Goal: Information Seeking & Learning: Check status

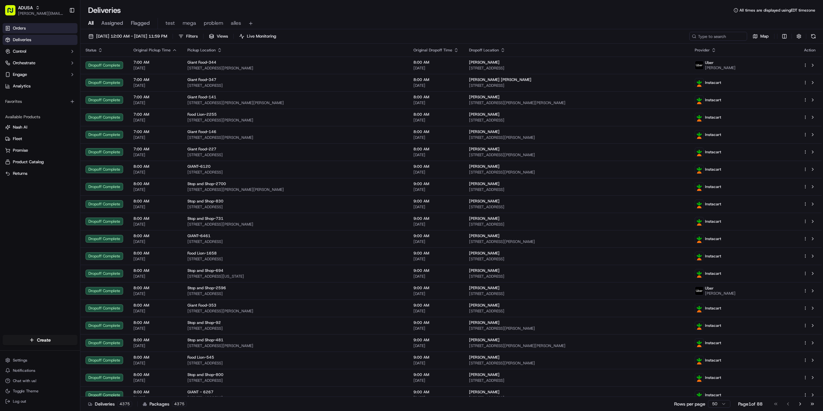
click at [36, 30] on link "Orders" at bounding box center [40, 28] width 75 height 10
click at [236, 20] on span "alles" at bounding box center [236, 23] width 10 height 8
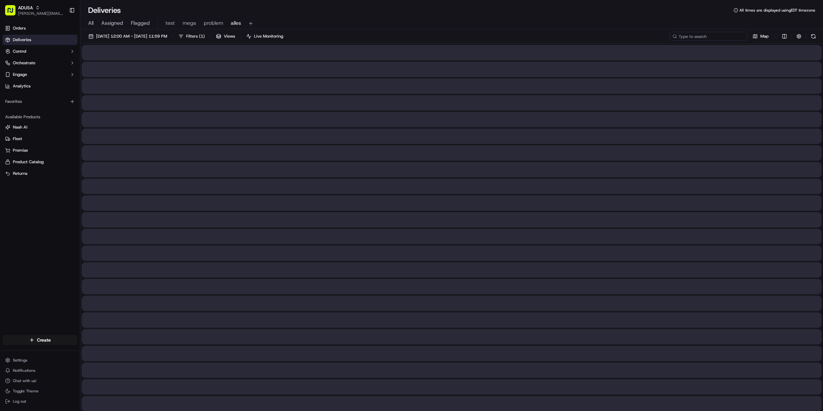
paste input "m715257684"
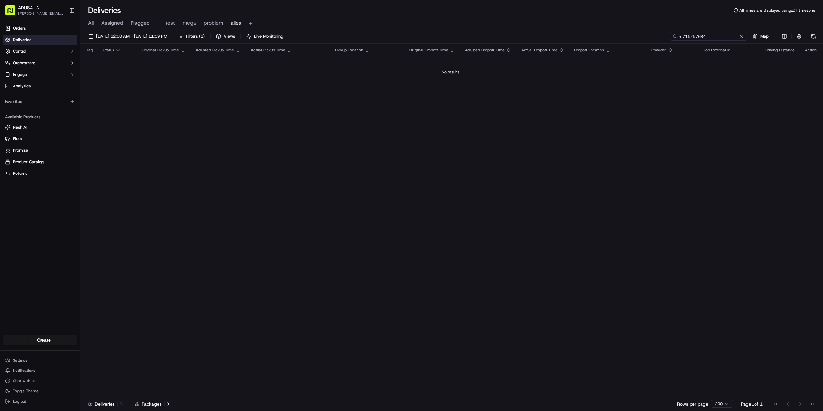
drag, startPoint x: 683, startPoint y: 36, endPoint x: 674, endPoint y: 36, distance: 9.0
click at [674, 36] on div "m715257684" at bounding box center [708, 36] width 77 height 9
type input "m715257684"
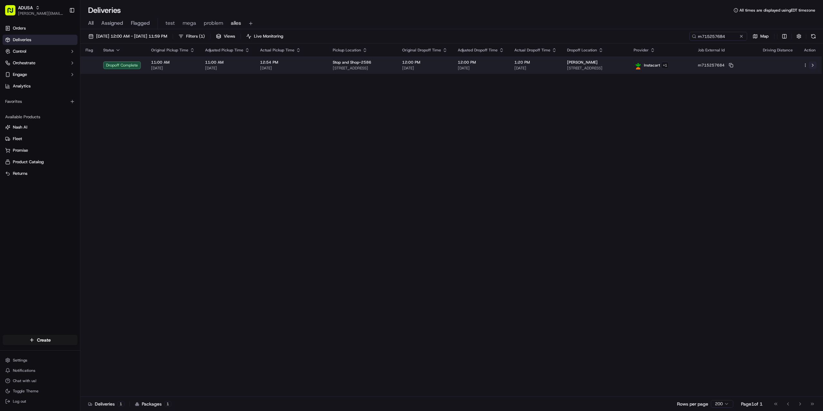
click at [814, 65] on button at bounding box center [813, 65] width 8 height 8
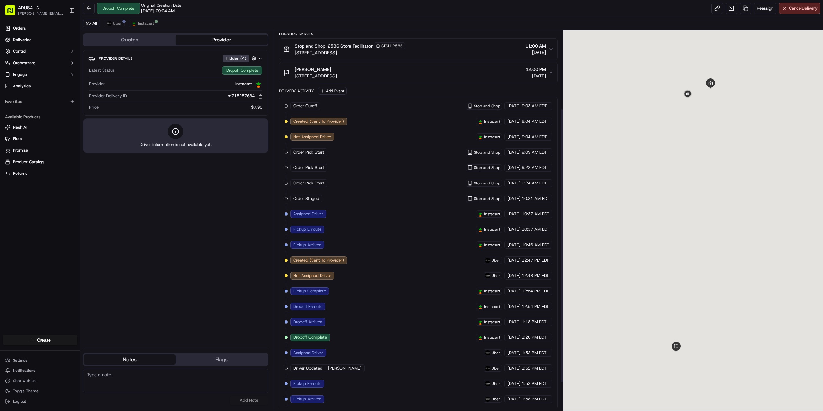
scroll to position [148, 0]
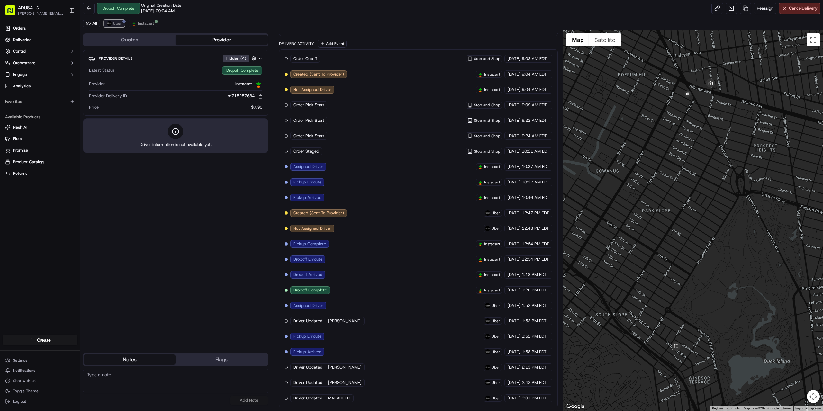
click at [116, 24] on span "Uber" at bounding box center [117, 23] width 9 height 5
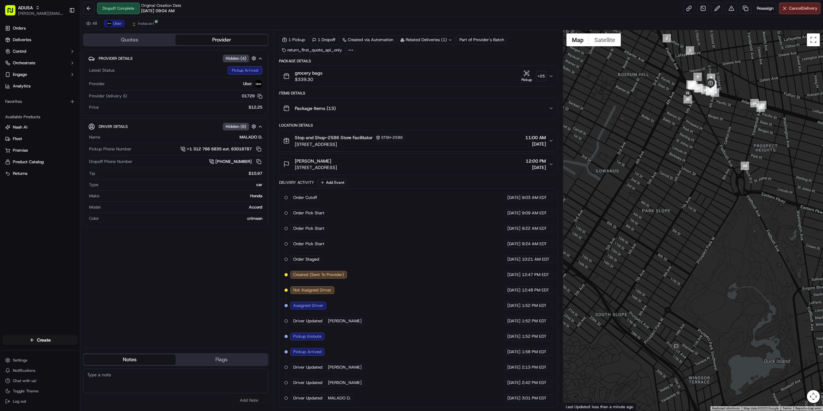
scroll to position [0, 0]
click at [141, 23] on span "Instacart" at bounding box center [146, 23] width 16 height 5
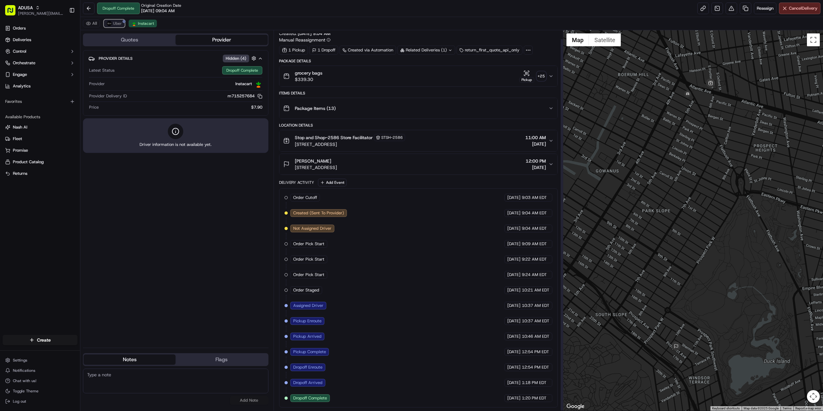
click at [110, 23] on img at bounding box center [109, 23] width 5 height 5
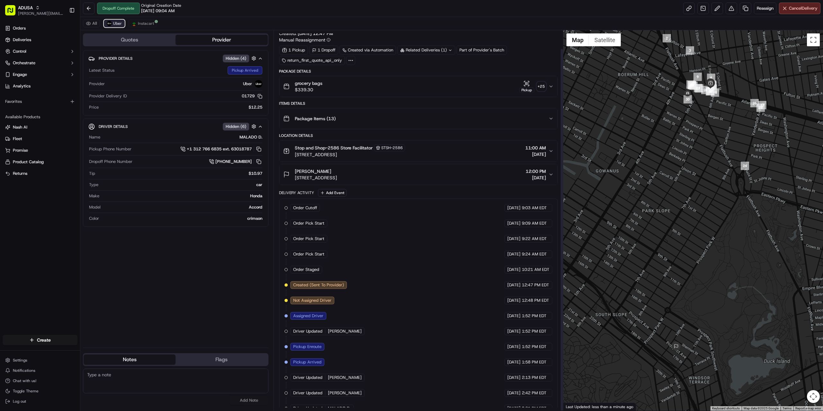
scroll to position [19, 0]
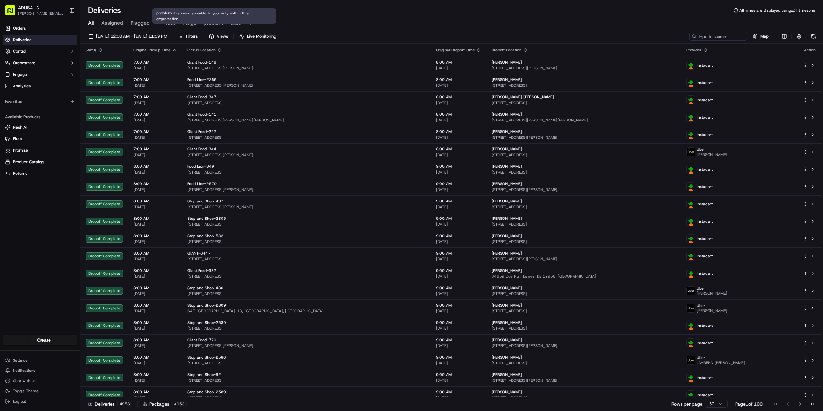
click at [215, 24] on span "problem" at bounding box center [213, 23] width 19 height 8
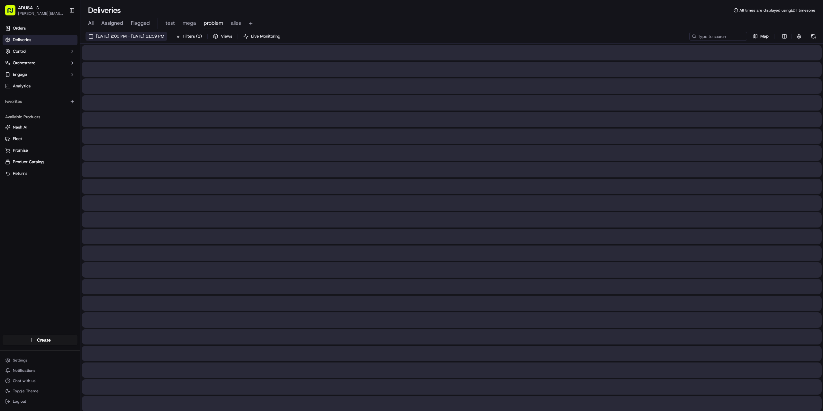
click at [154, 36] on span "07/24/2025 2:00 PM - 07/24/2025 11:59 PM" at bounding box center [130, 36] width 68 height 6
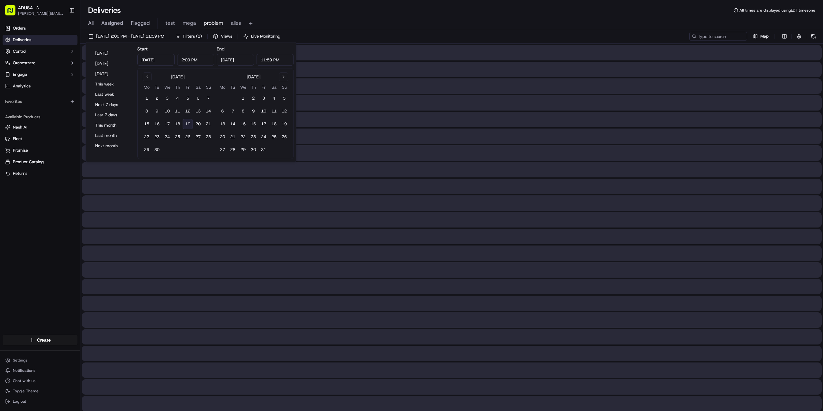
click at [186, 122] on button "19" at bounding box center [188, 124] width 10 height 10
type input "Sep 19, 2025"
type input "12:00 AM"
type input "Sep 19, 2025"
click at [183, 60] on input "12:00 AM" at bounding box center [195, 60] width 37 height 12
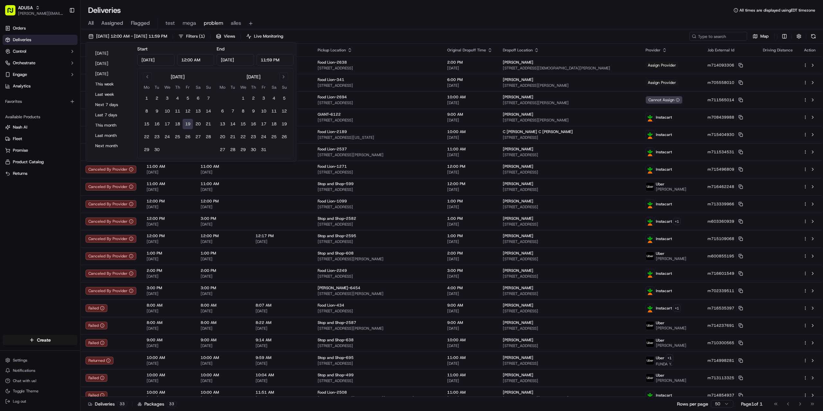
click at [185, 59] on input "12:00 AM" at bounding box center [195, 60] width 37 height 12
click at [194, 59] on input "2:00 AM" at bounding box center [195, 60] width 37 height 12
type input "2:00 PM"
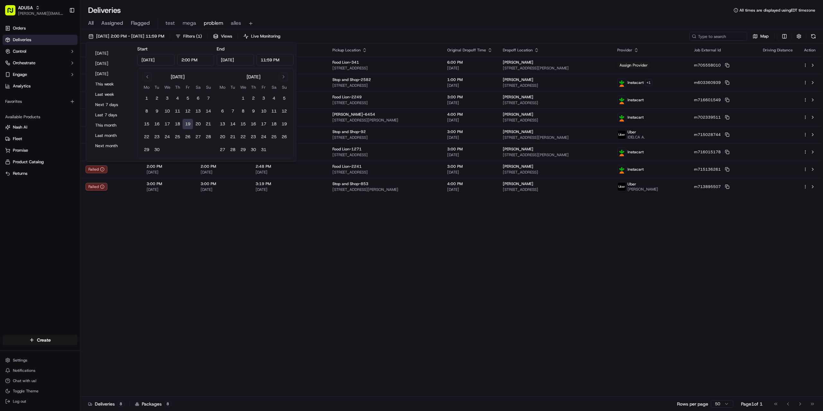
click at [325, 263] on div "Status Original Pickup Time Adjusted Pickup Time Actual Pickup Time Pickup Loca…" at bounding box center [450, 220] width 741 height 353
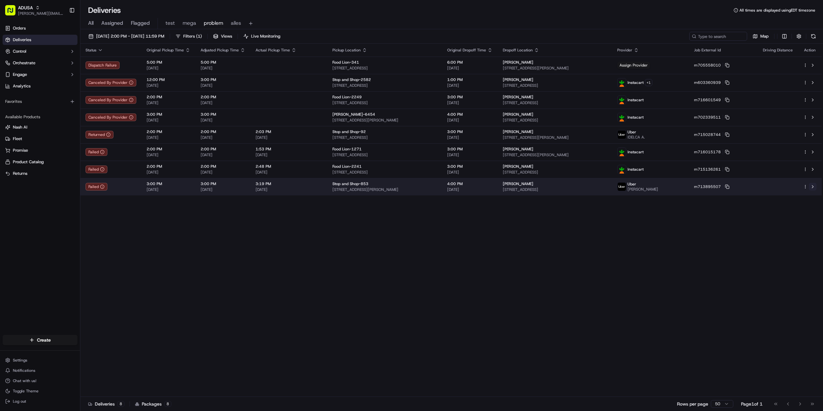
click at [812, 187] on button at bounding box center [813, 187] width 8 height 8
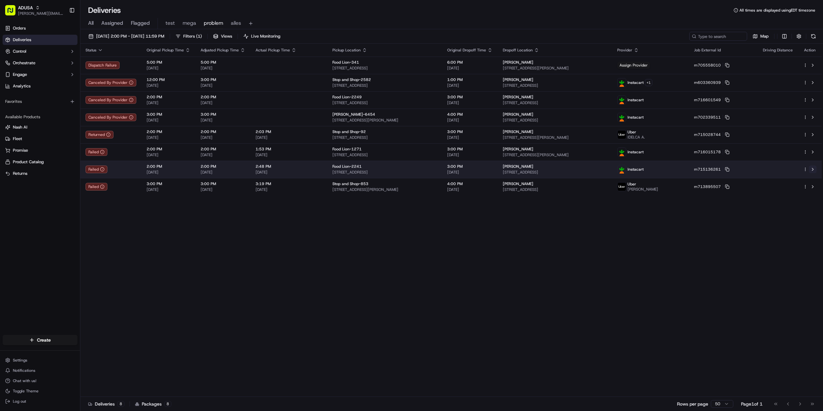
click at [811, 168] on button at bounding box center [813, 170] width 8 height 8
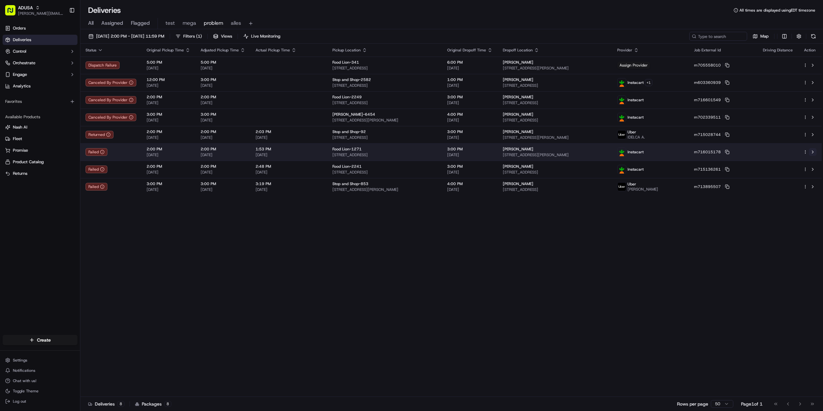
click at [812, 150] on button at bounding box center [813, 152] width 8 height 8
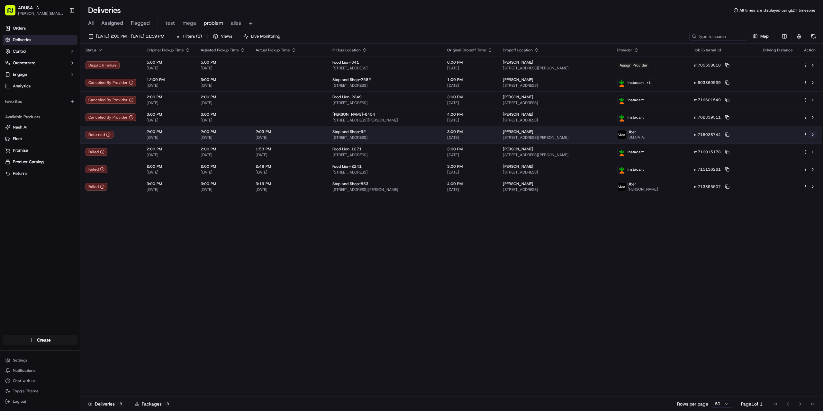
click at [813, 135] on button at bounding box center [813, 135] width 8 height 8
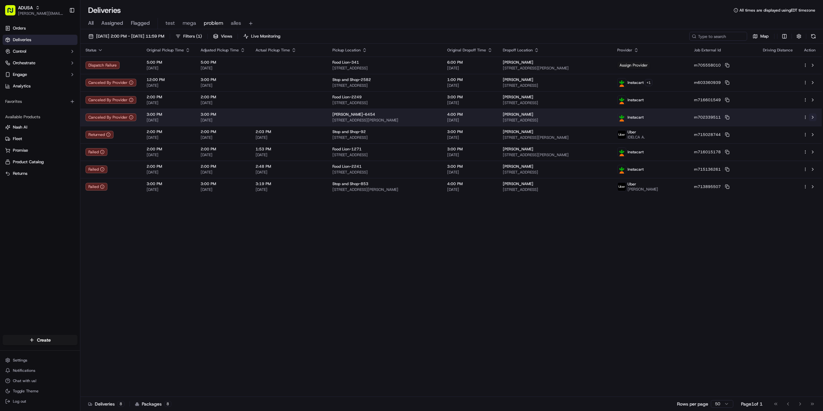
click at [815, 118] on button at bounding box center [813, 118] width 8 height 8
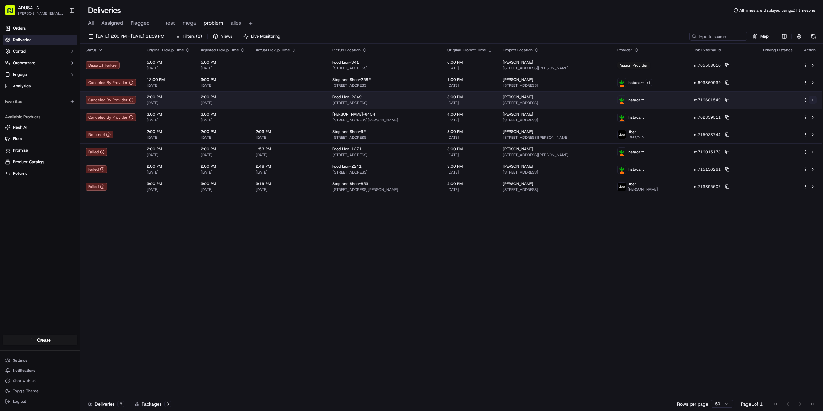
click at [812, 99] on button at bounding box center [813, 100] width 8 height 8
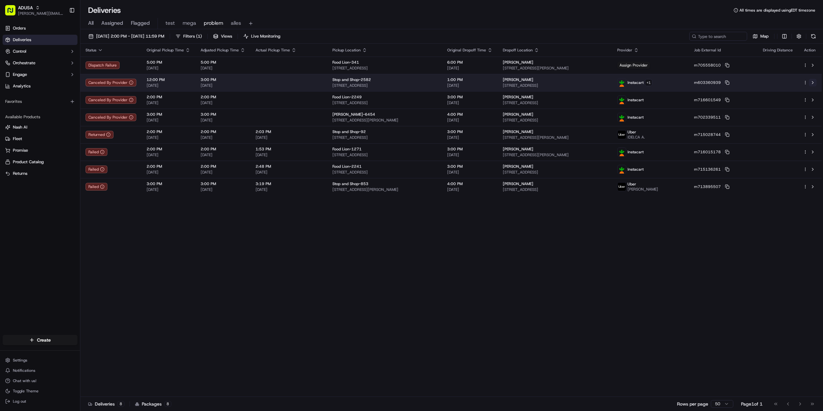
click at [813, 81] on button at bounding box center [813, 83] width 8 height 8
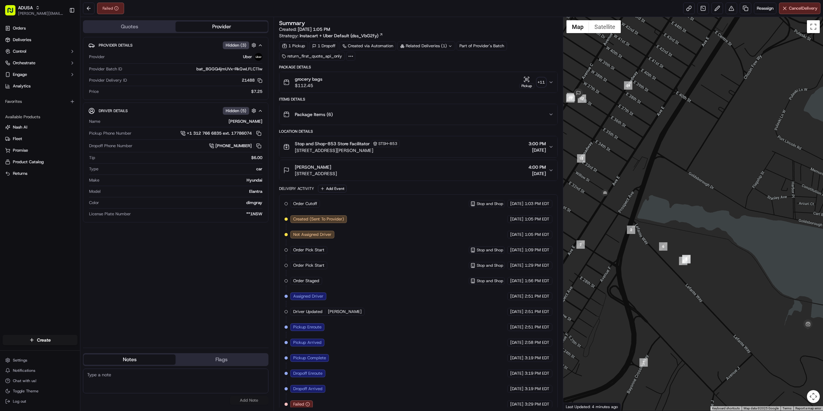
scroll to position [6, 0]
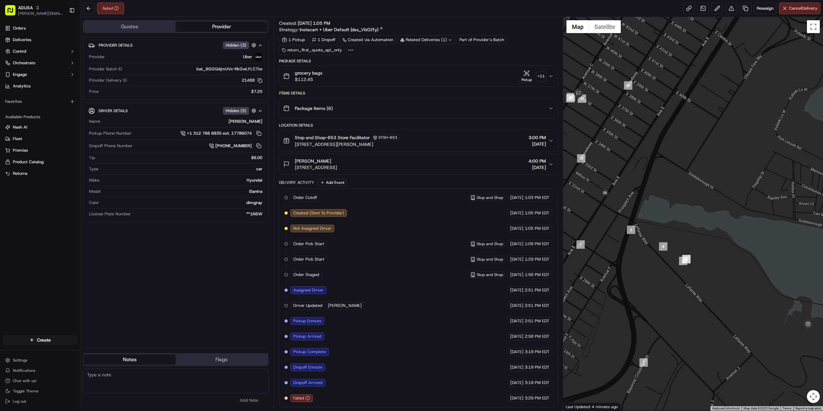
click at [378, 79] on div "grocery bags $112.45 Pickup + 11" at bounding box center [415, 76] width 265 height 13
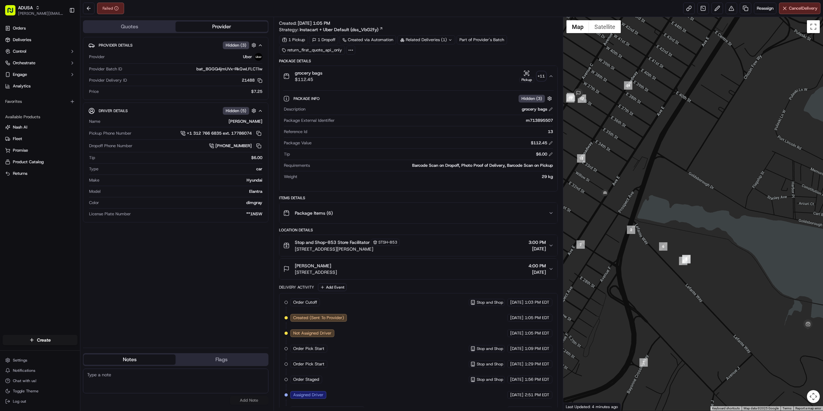
click at [378, 79] on div "grocery bags $112.45 Pickup + 11" at bounding box center [415, 76] width 265 height 13
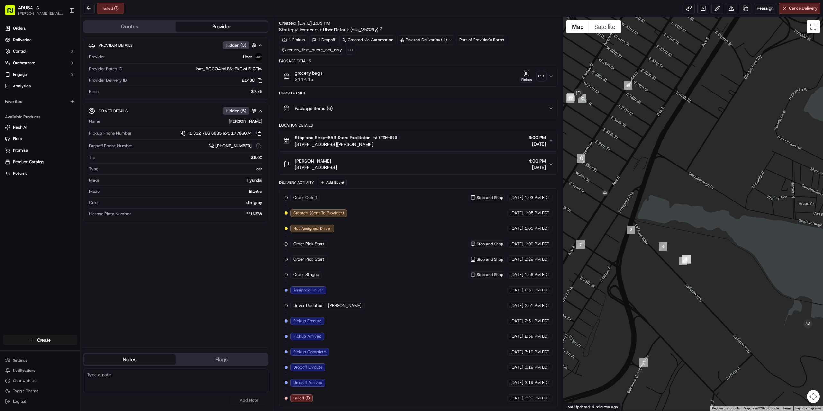
click at [374, 74] on div "grocery bags $112.45 Pickup + 11" at bounding box center [415, 76] width 265 height 13
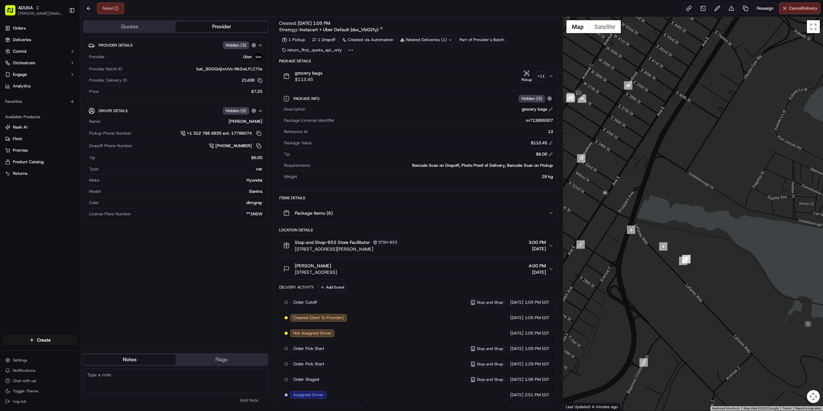
click at [374, 74] on div "grocery bags $112.45 Pickup + 11" at bounding box center [415, 76] width 265 height 13
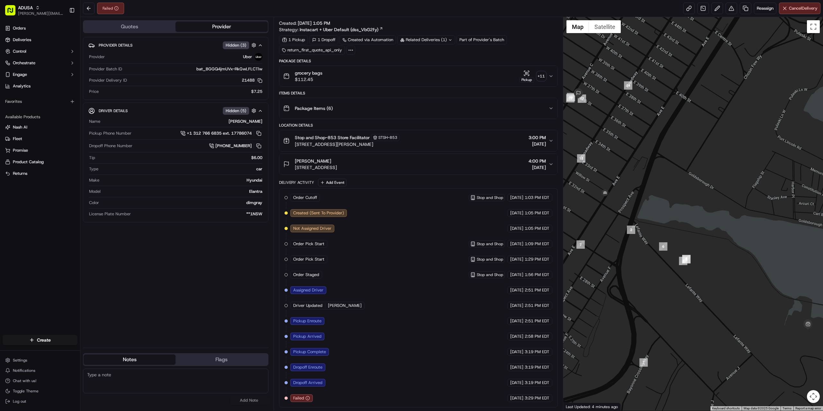
click at [374, 74] on div "grocery bags $112.45 Pickup + 11" at bounding box center [415, 76] width 265 height 13
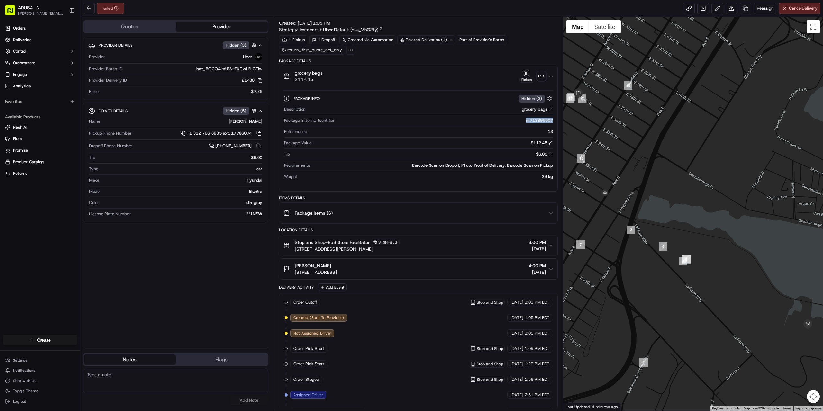
drag, startPoint x: 522, startPoint y: 119, endPoint x: 553, endPoint y: 122, distance: 30.9
click at [553, 122] on div "m713895507" at bounding box center [445, 121] width 216 height 6
copy div "m713895507"
click at [658, 307] on div at bounding box center [693, 214] width 260 height 394
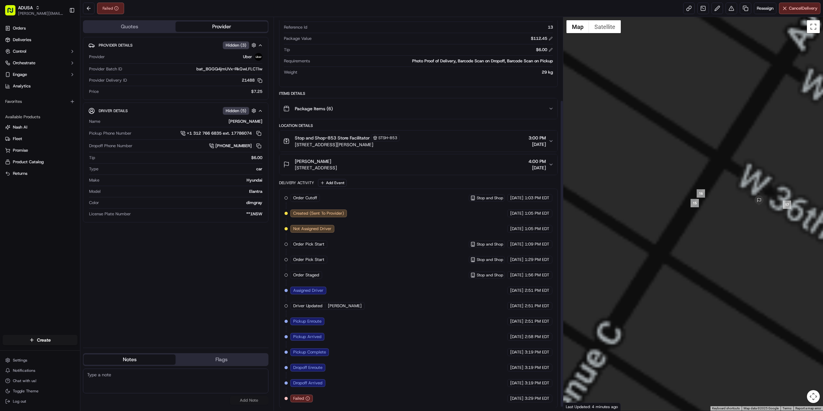
scroll to position [111, 0]
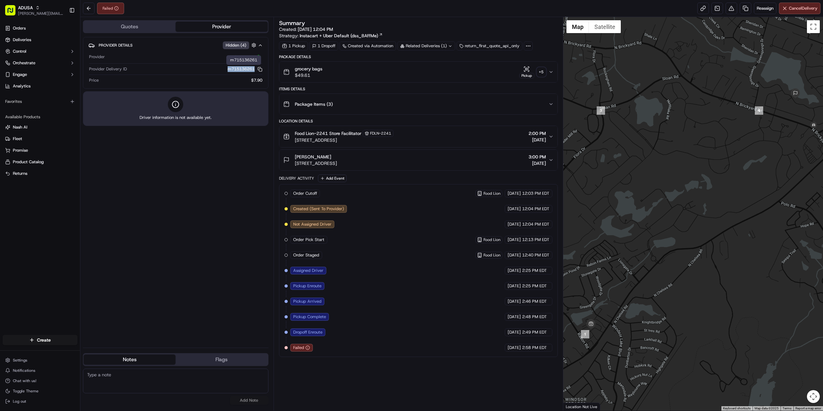
drag, startPoint x: 221, startPoint y: 68, endPoint x: 254, endPoint y: 68, distance: 32.8
click at [254, 68] on div "m715136261 Copy m715136261" at bounding box center [196, 69] width 133 height 6
copy button "m715136261"
click at [512, 147] on div "Food Lion-2241 Store Facilitator FDLN-2241 9003 Two Notch Rd, Columbia, SC 2922…" at bounding box center [418, 137] width 279 height 22
paste textarea "p40041h emailed service record to pdl-zoneGMF.group@peapoddigitallabs.com, pdl-…"
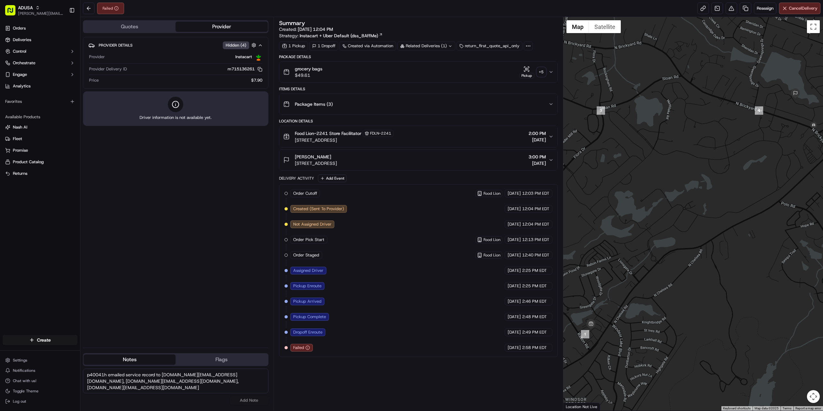
scroll to position [43, 0]
type textarea "p40041h emailed service record to pdl-zoneGMF.group@peapoddigitallabs.com, pdl-…"
click at [244, 401] on button "Add Note" at bounding box center [249, 400] width 39 height 9
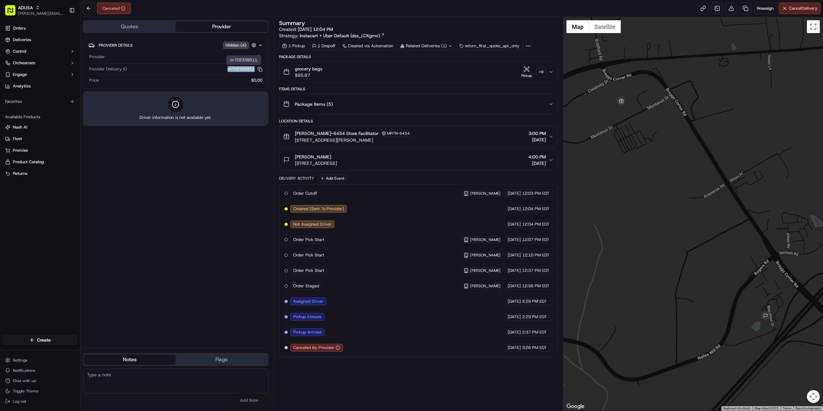
drag, startPoint x: 224, startPoint y: 68, endPoint x: 253, endPoint y: 71, distance: 29.4
click at [253, 71] on div "m702339511 Copy m702339511" at bounding box center [196, 69] width 133 height 6
copy button "m702339511"
click at [431, 309] on div "Order Cutoff [PERSON_NAME] [DATE] 12:03 PM EDT Created (Sent To Provider) Insta…" at bounding box center [419, 271] width 268 height 162
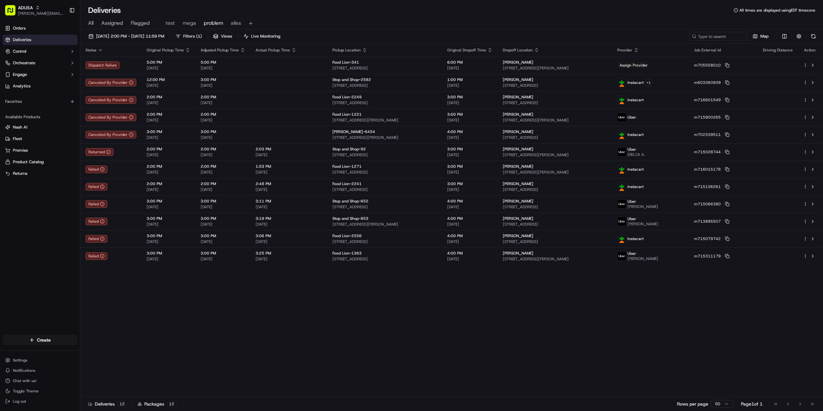
click at [370, 331] on div "Status Original Pickup Time Adjusted Pickup Time Actual Pickup Time Pickup Loca…" at bounding box center [450, 220] width 741 height 353
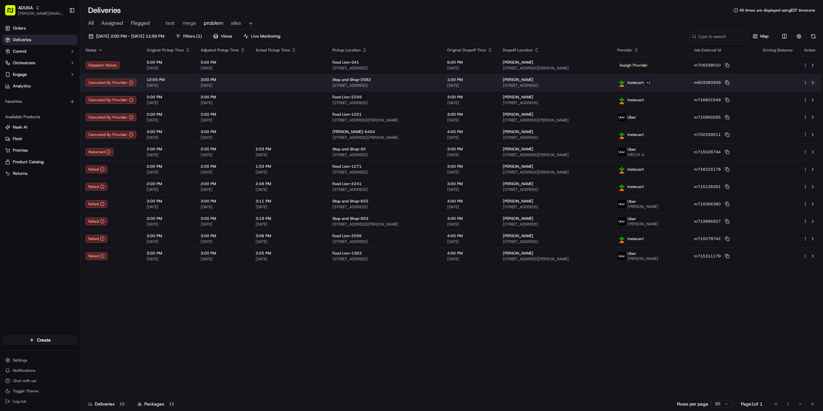
click at [812, 83] on button at bounding box center [813, 83] width 8 height 8
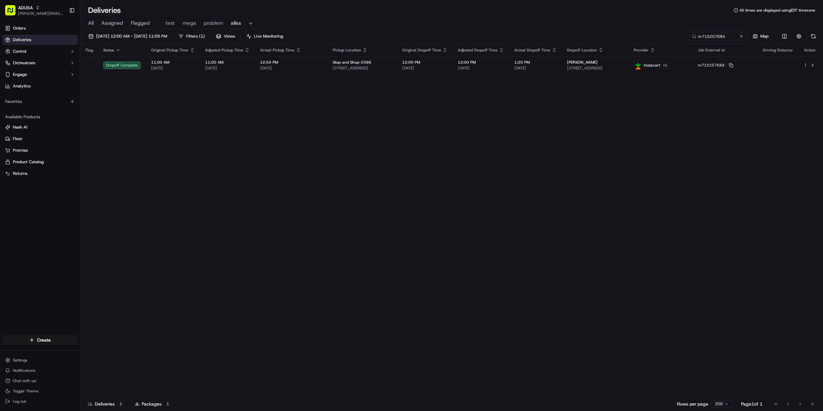
click at [587, 181] on div "Flag Status Original Pickup Time Adjusted Pickup Time Actual Pickup Time Pickup…" at bounding box center [450, 220] width 741 height 353
click at [742, 36] on button at bounding box center [741, 36] width 6 height 6
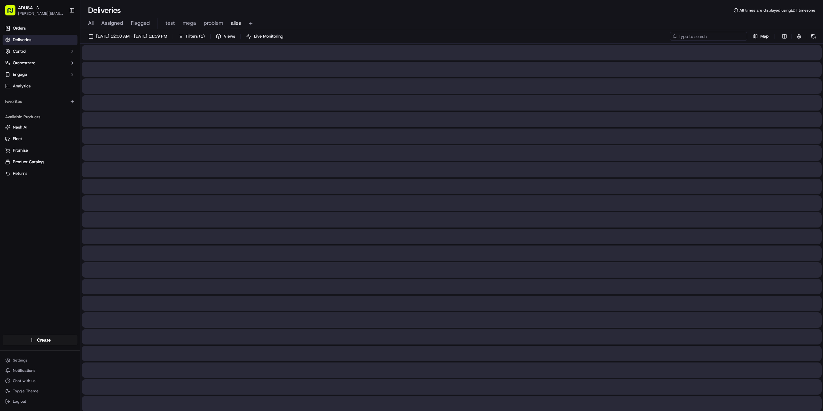
paste input "m716610715"
type input "m716610715"
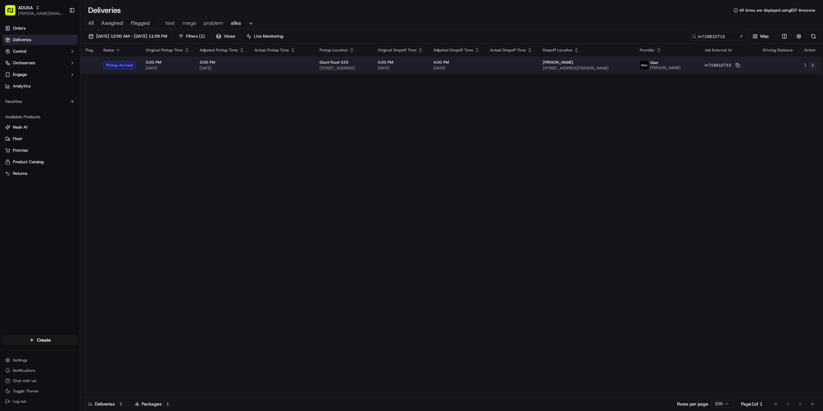
click at [813, 63] on button at bounding box center [813, 65] width 8 height 8
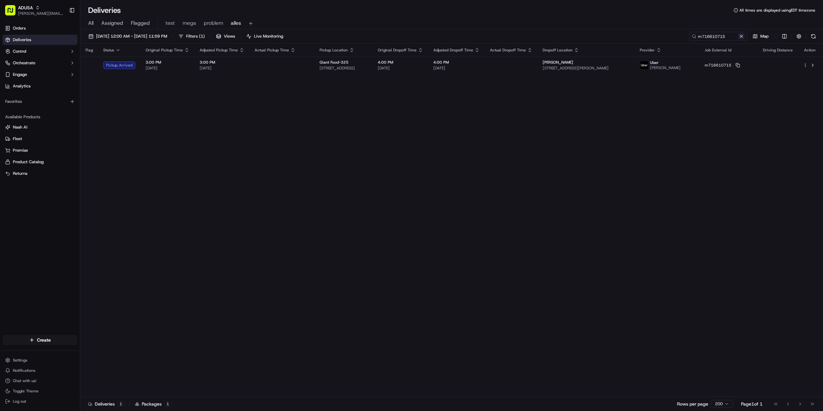
click at [740, 37] on button at bounding box center [741, 36] width 6 height 6
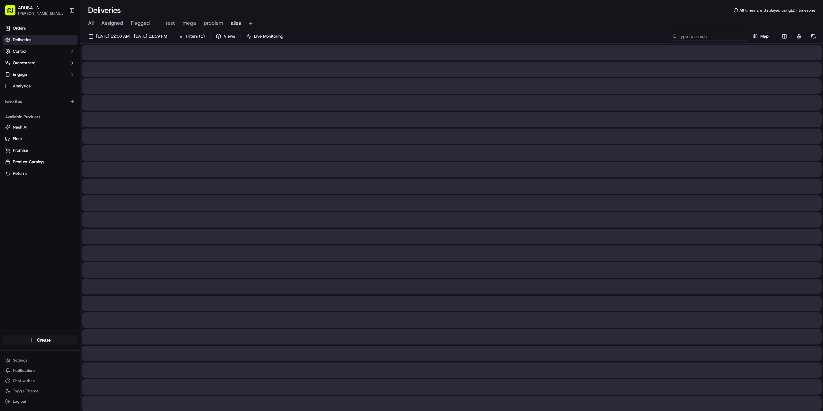
paste input "m716615914"
type input "m716615914"
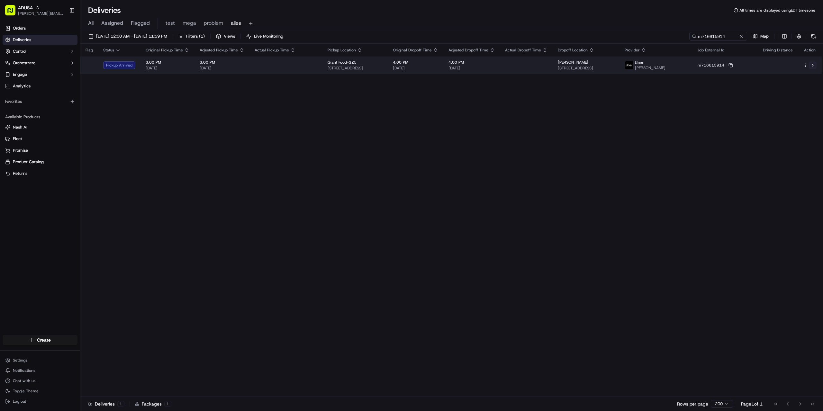
click at [813, 65] on button at bounding box center [813, 65] width 8 height 8
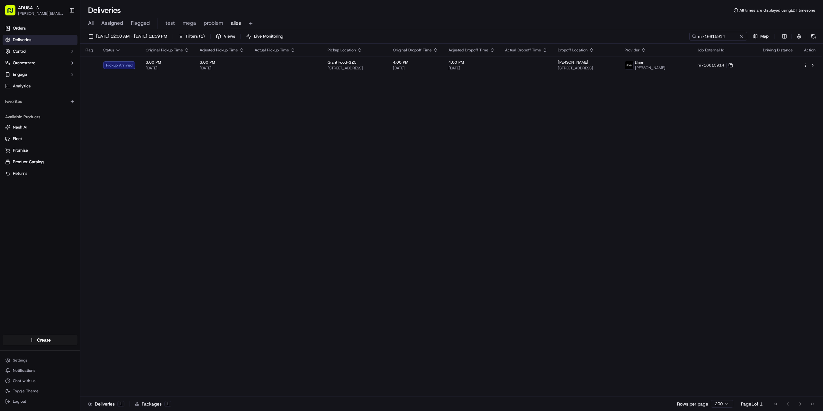
click at [740, 36] on button at bounding box center [741, 36] width 6 height 6
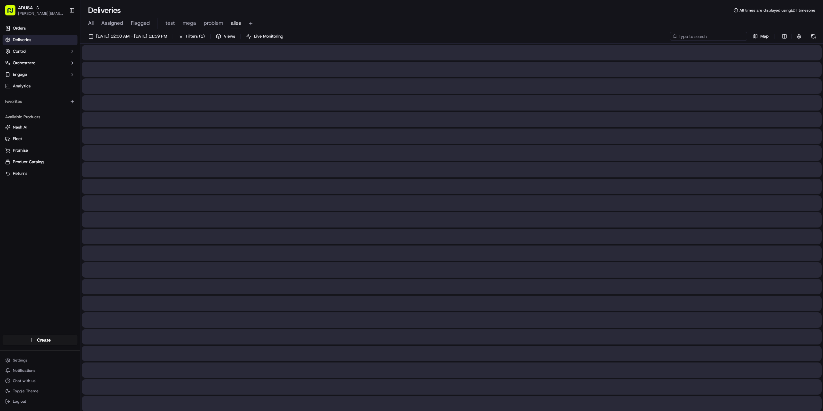
paste input "m711003716"
type input "m711003716"
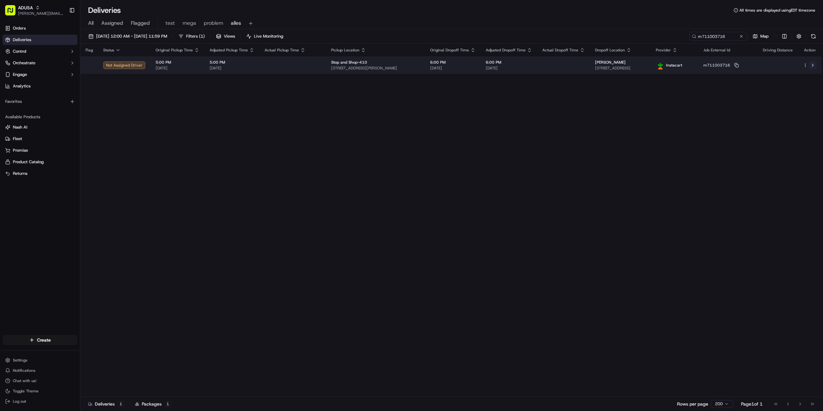
click at [814, 66] on button at bounding box center [813, 65] width 8 height 8
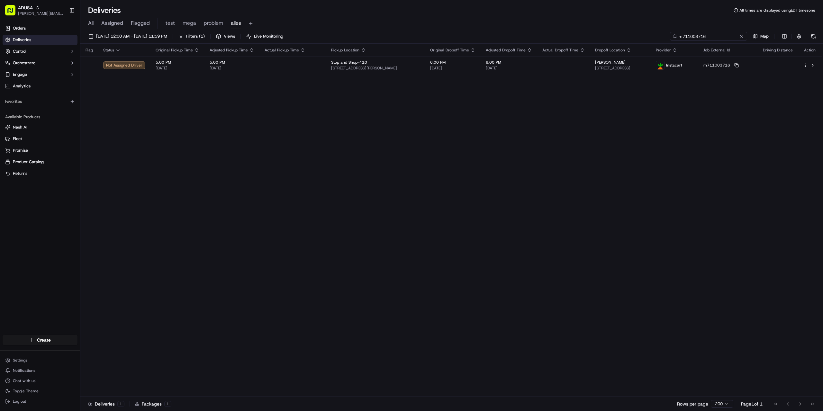
click at [743, 32] on input "m711003716" at bounding box center [708, 36] width 77 height 9
click at [743, 37] on button at bounding box center [741, 36] width 6 height 6
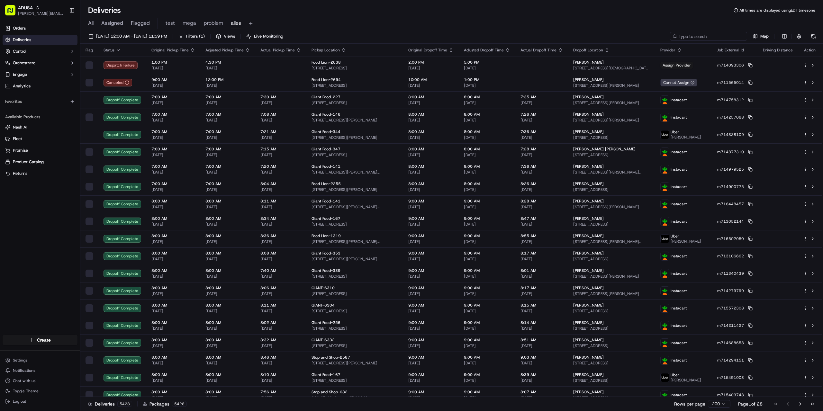
paste input "m716658091"
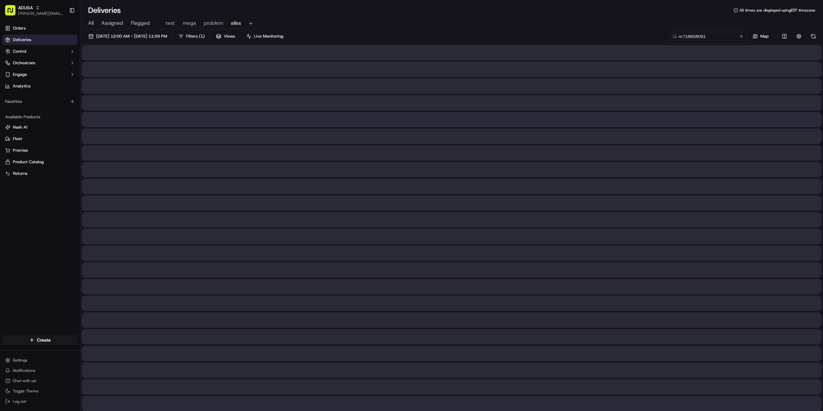
type input "m716658091"
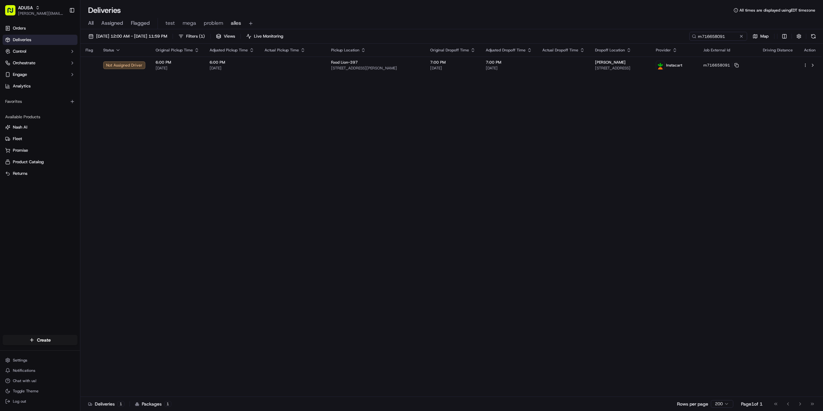
click at [278, 170] on div "Flag Status Original Pickup Time Adjusted Pickup Time Actual Pickup Time Pickup…" at bounding box center [450, 220] width 741 height 353
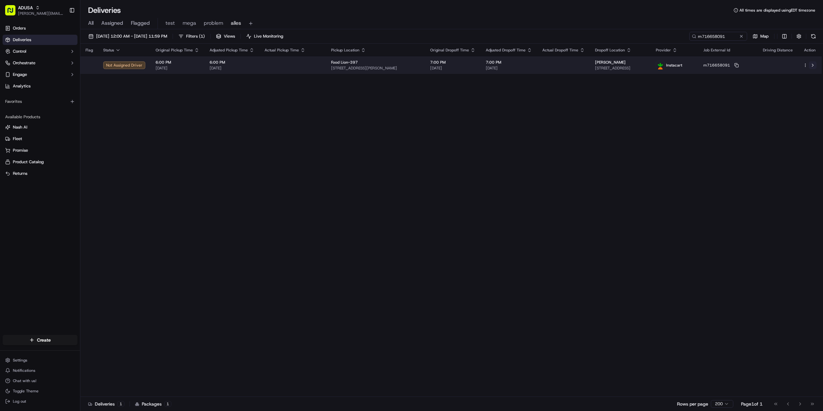
click at [813, 64] on button at bounding box center [813, 65] width 8 height 8
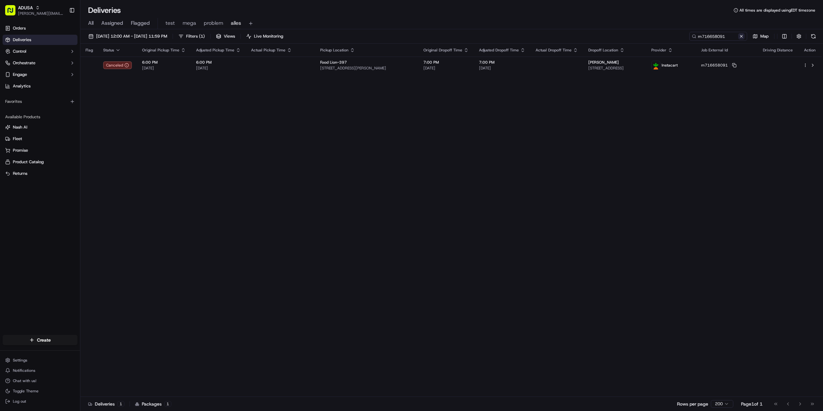
click at [742, 37] on button at bounding box center [741, 36] width 6 height 6
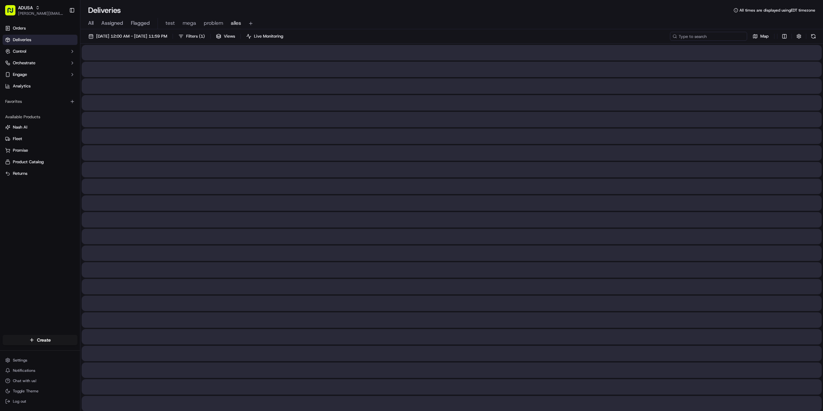
paste input "m716392826"
click at [681, 39] on input "m716392826" at bounding box center [708, 36] width 77 height 9
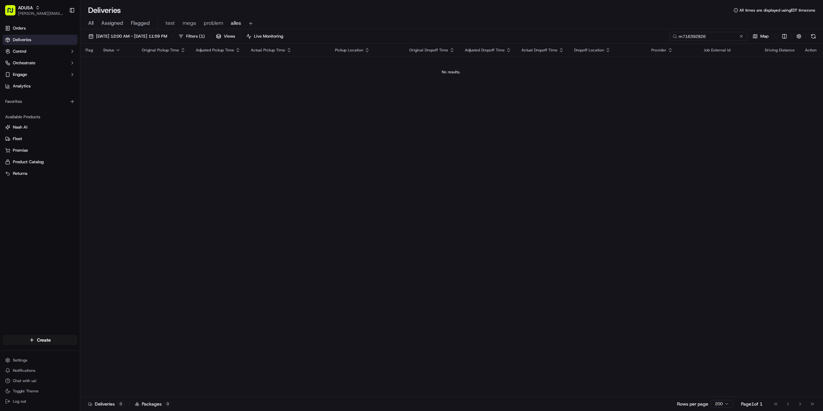
type input "m716392826"
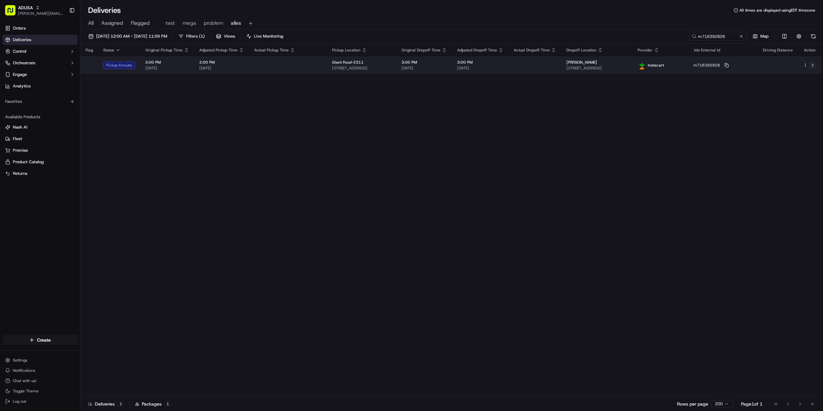
click at [813, 64] on button at bounding box center [813, 65] width 8 height 8
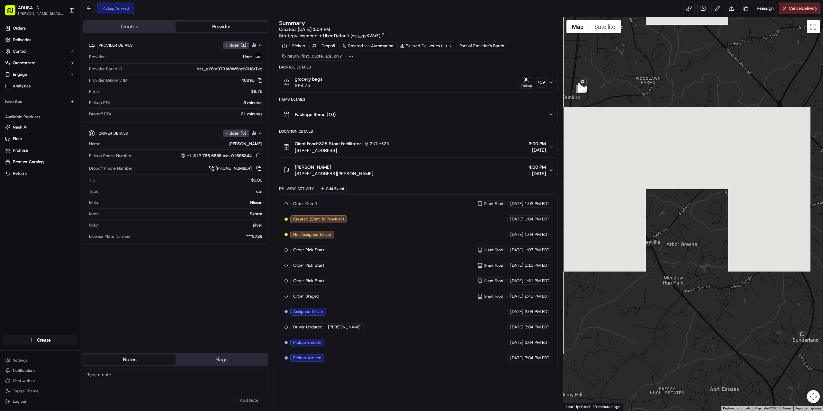
click at [216, 23] on button "Provider" at bounding box center [222, 27] width 92 height 10
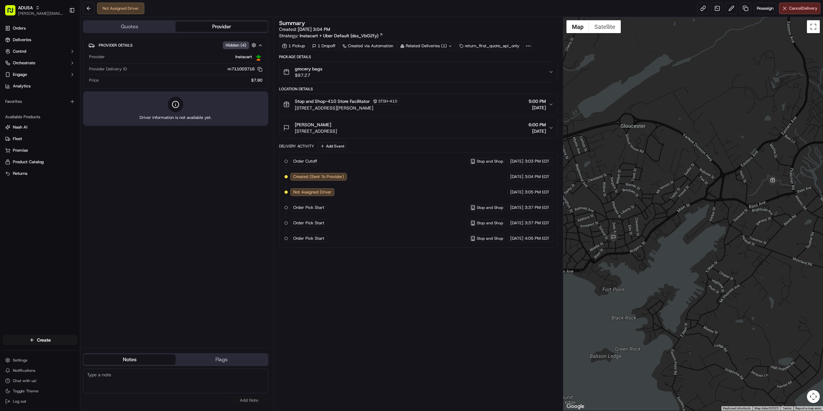
click at [382, 331] on div "Summary Created: 09/19/2025 3:04 PM Strategy: Instacart + Uber Default (dss_VbG…" at bounding box center [418, 213] width 279 height 387
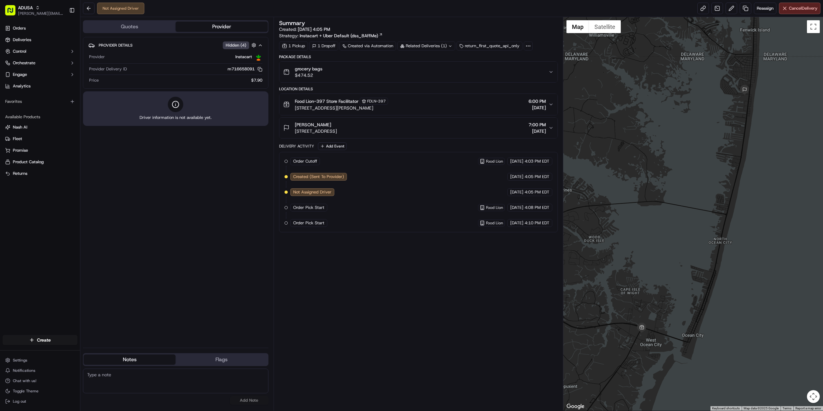
click at [495, 343] on div "Summary Created: 09/19/2025 4:05 PM Strategy: Instacart + Uber Default (dss_8Af…" at bounding box center [418, 213] width 279 height 387
click at [794, 7] on span "Cancel Delivery" at bounding box center [803, 8] width 29 height 6
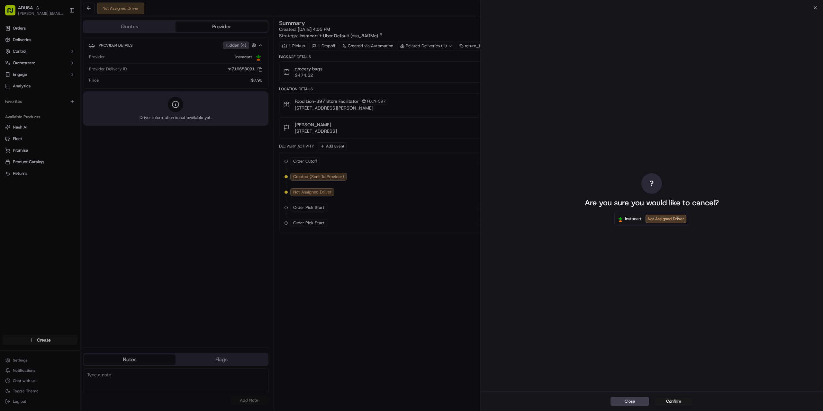
click at [667, 396] on div "Close Confirm" at bounding box center [651, 402] width 343 height 20
click at [668, 398] on button "Confirm" at bounding box center [673, 401] width 39 height 9
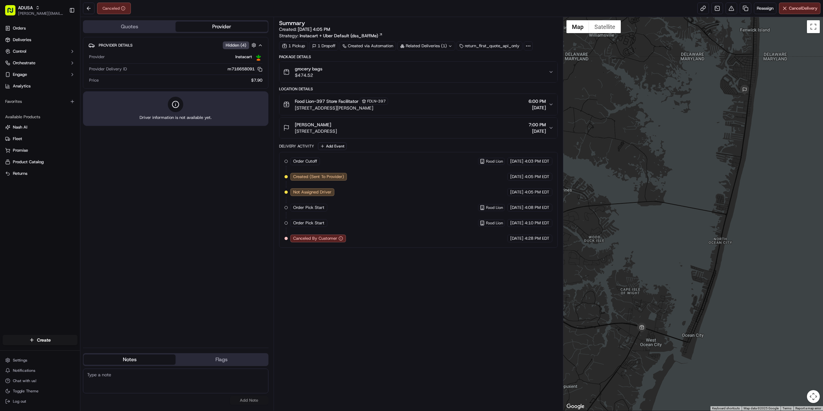
click at [125, 382] on textarea at bounding box center [176, 381] width 186 height 25
paste textarea "store confirmed cancellation."
type textarea "store confirmed cancellation."
click at [256, 400] on button "Add Note" at bounding box center [249, 400] width 39 height 9
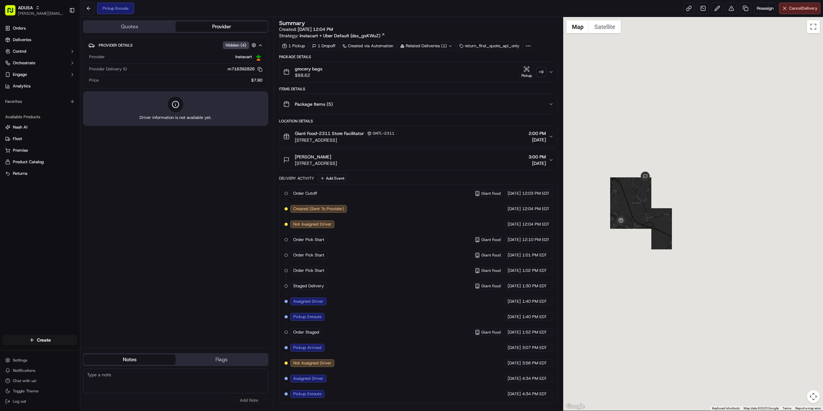
drag, startPoint x: 638, startPoint y: 192, endPoint x: 634, endPoint y: 200, distance: 8.4
click at [634, 200] on div at bounding box center [693, 214] width 260 height 394
